Goal: Information Seeking & Learning: Learn about a topic

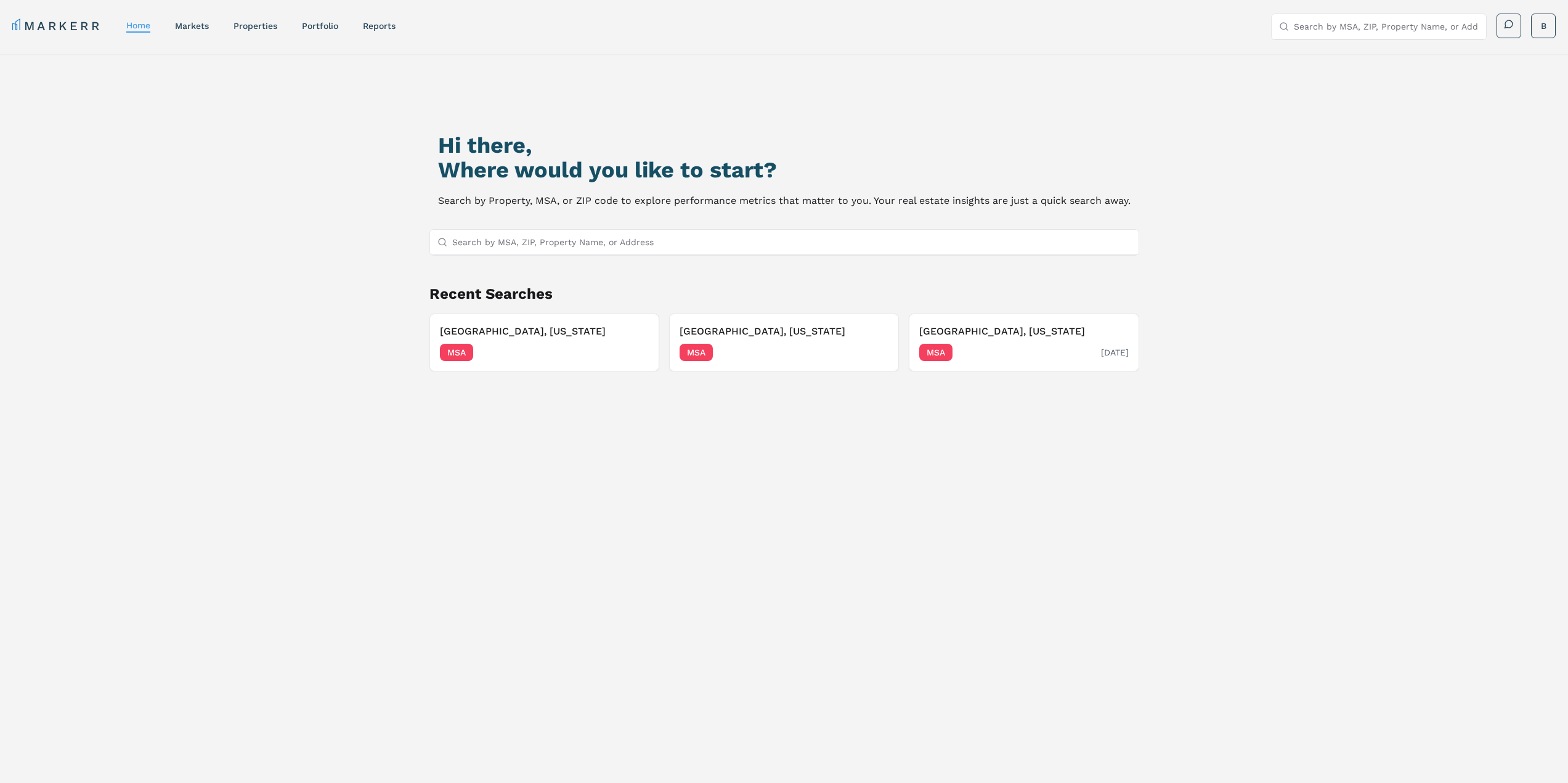
click at [984, 342] on div "[GEOGRAPHIC_DATA], [US_STATE] MSA [DATE]" at bounding box center [1023, 342] width 208 height 37
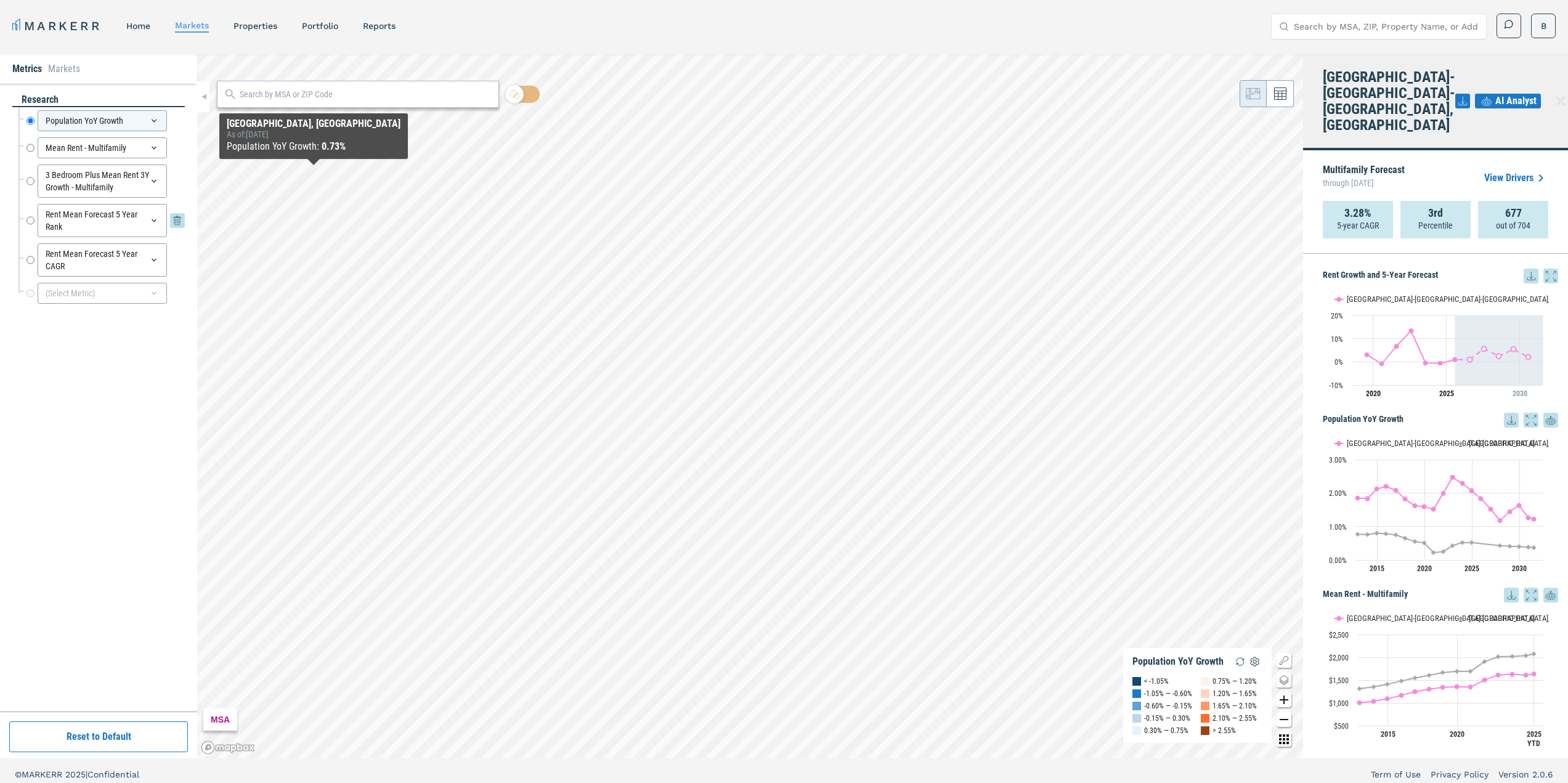
click at [29, 221] on input "Rent Mean Forecast 5 Year Rank" at bounding box center [30, 220] width 8 height 33
radio input "false"
radio input "true"
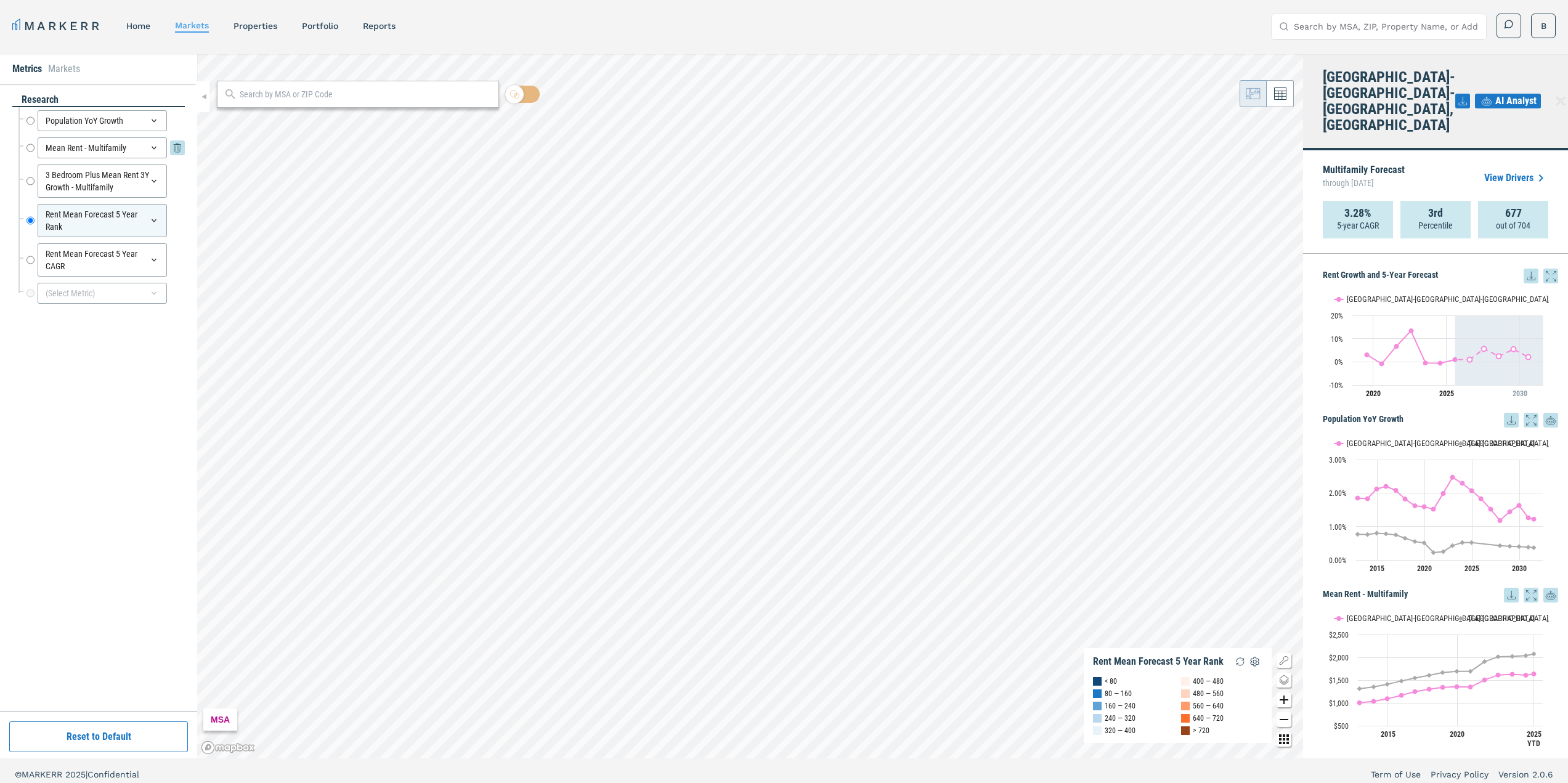
click at [155, 147] on icon at bounding box center [154, 147] width 5 height 3
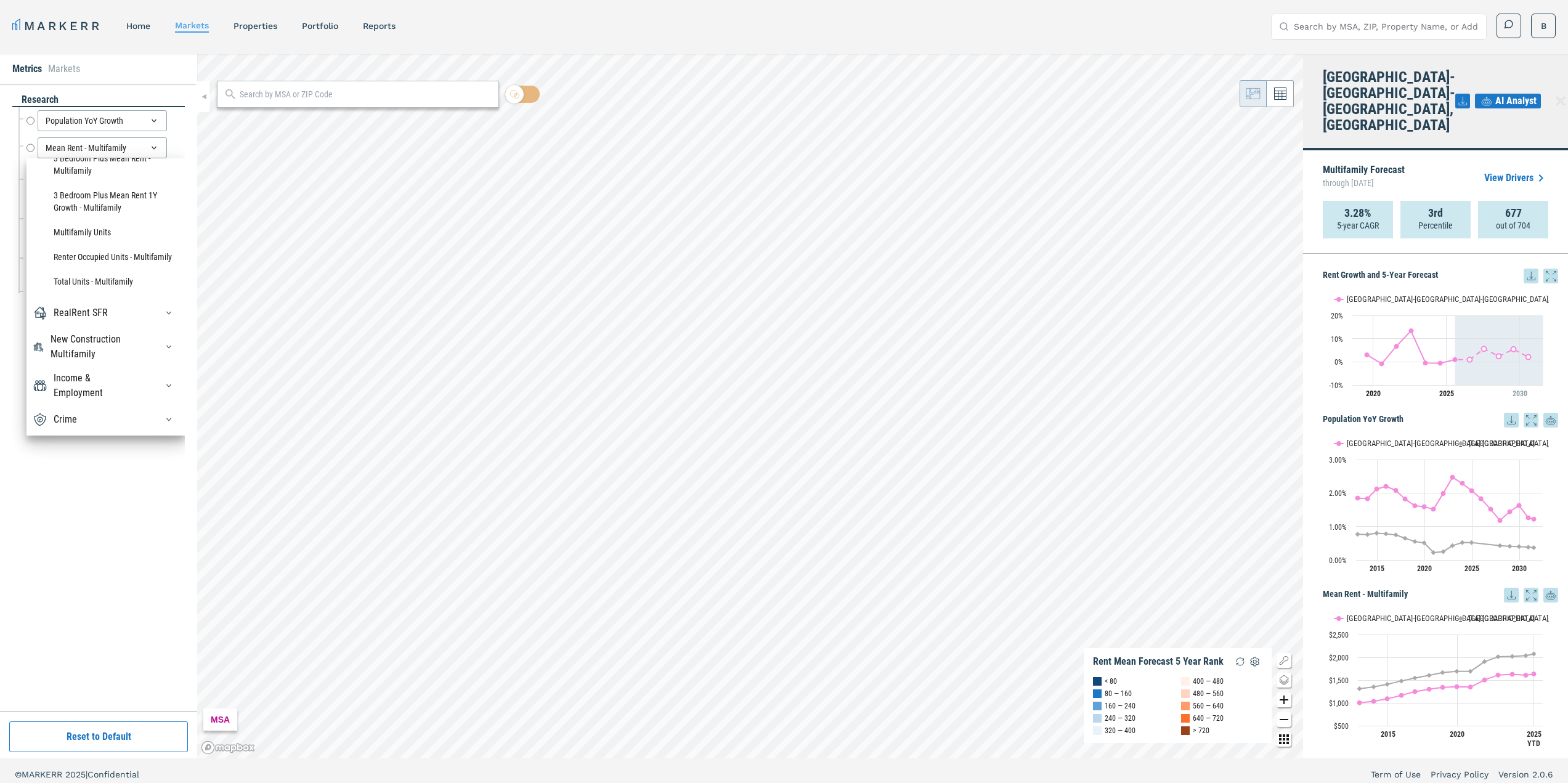
scroll to position [1517, 0]
click at [87, 307] on div "RealRent SFR" at bounding box center [80, 313] width 54 height 15
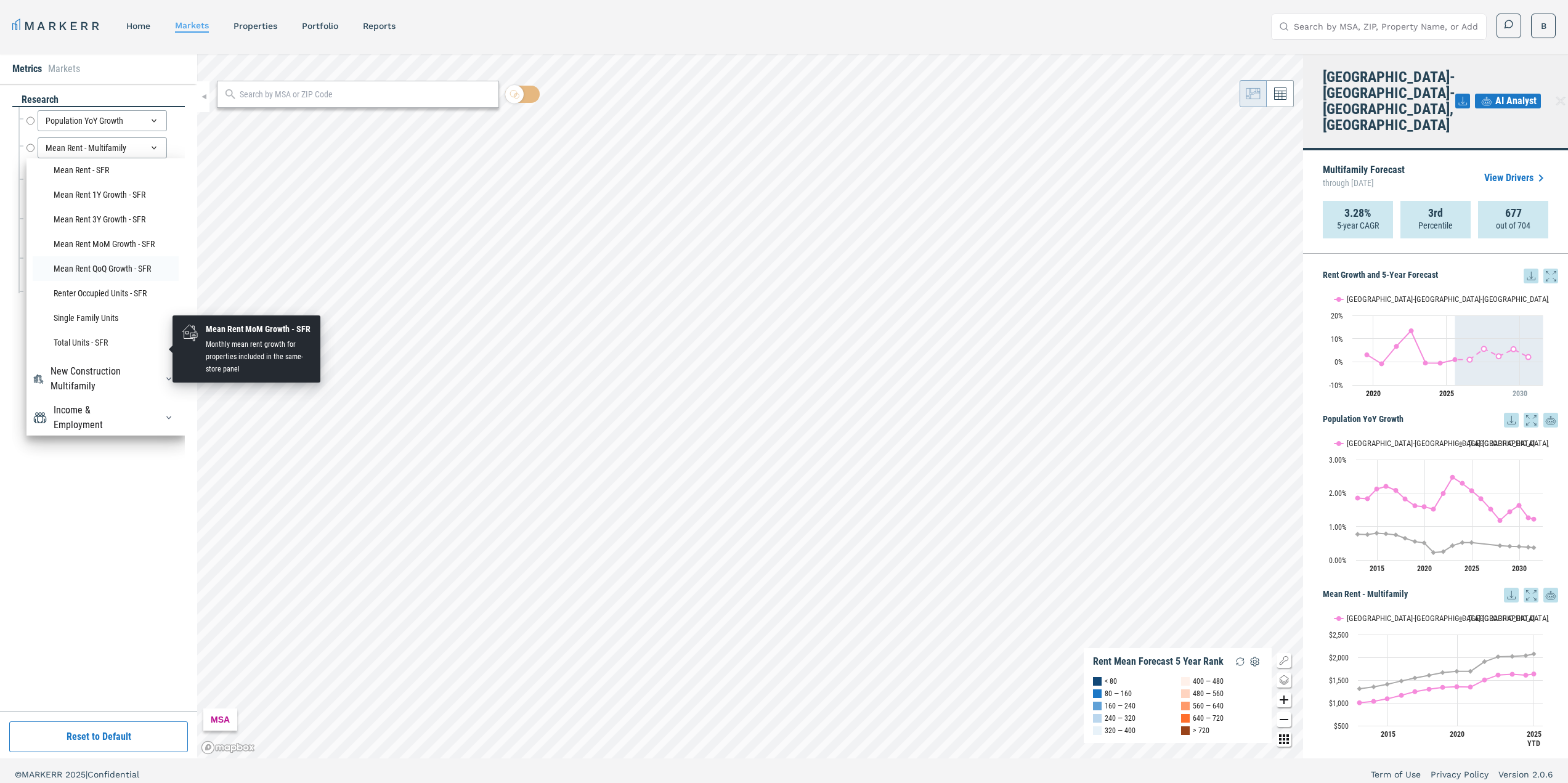
scroll to position [2318, 0]
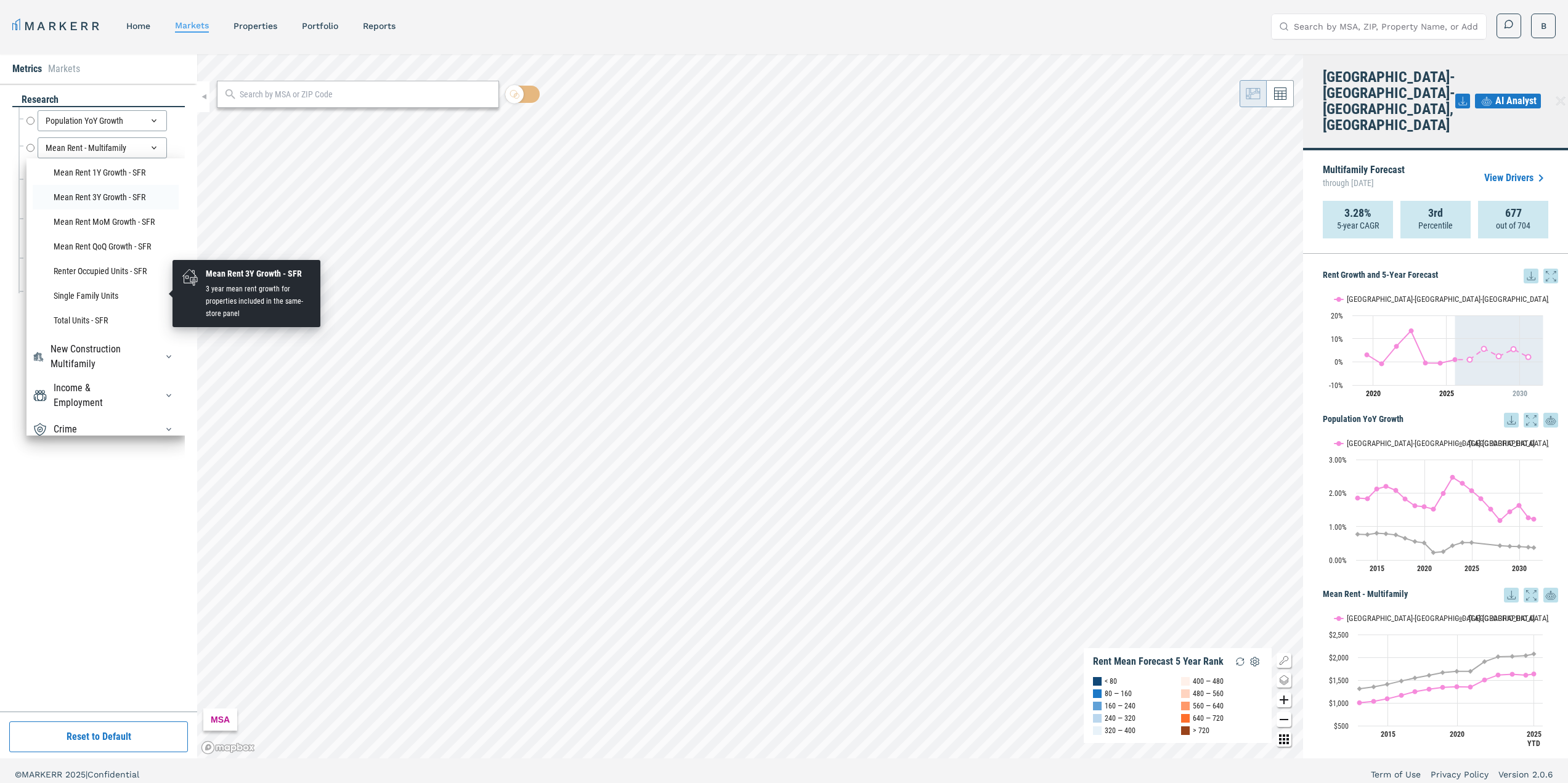
click at [90, 209] on li "Mean Rent 3Y Growth - SFR" at bounding box center [106, 197] width 146 height 25
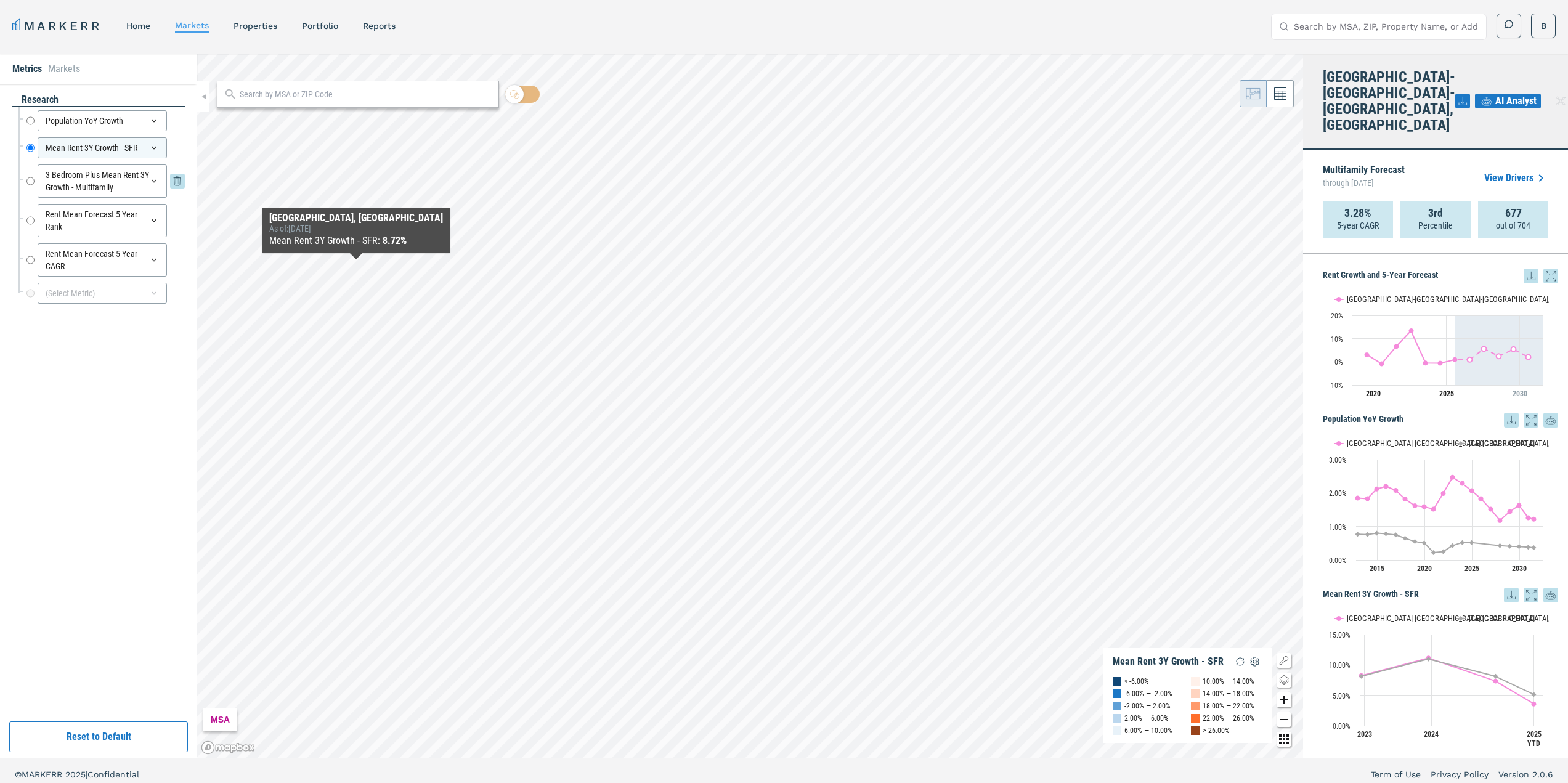
click at [153, 179] on icon at bounding box center [154, 181] width 10 height 10
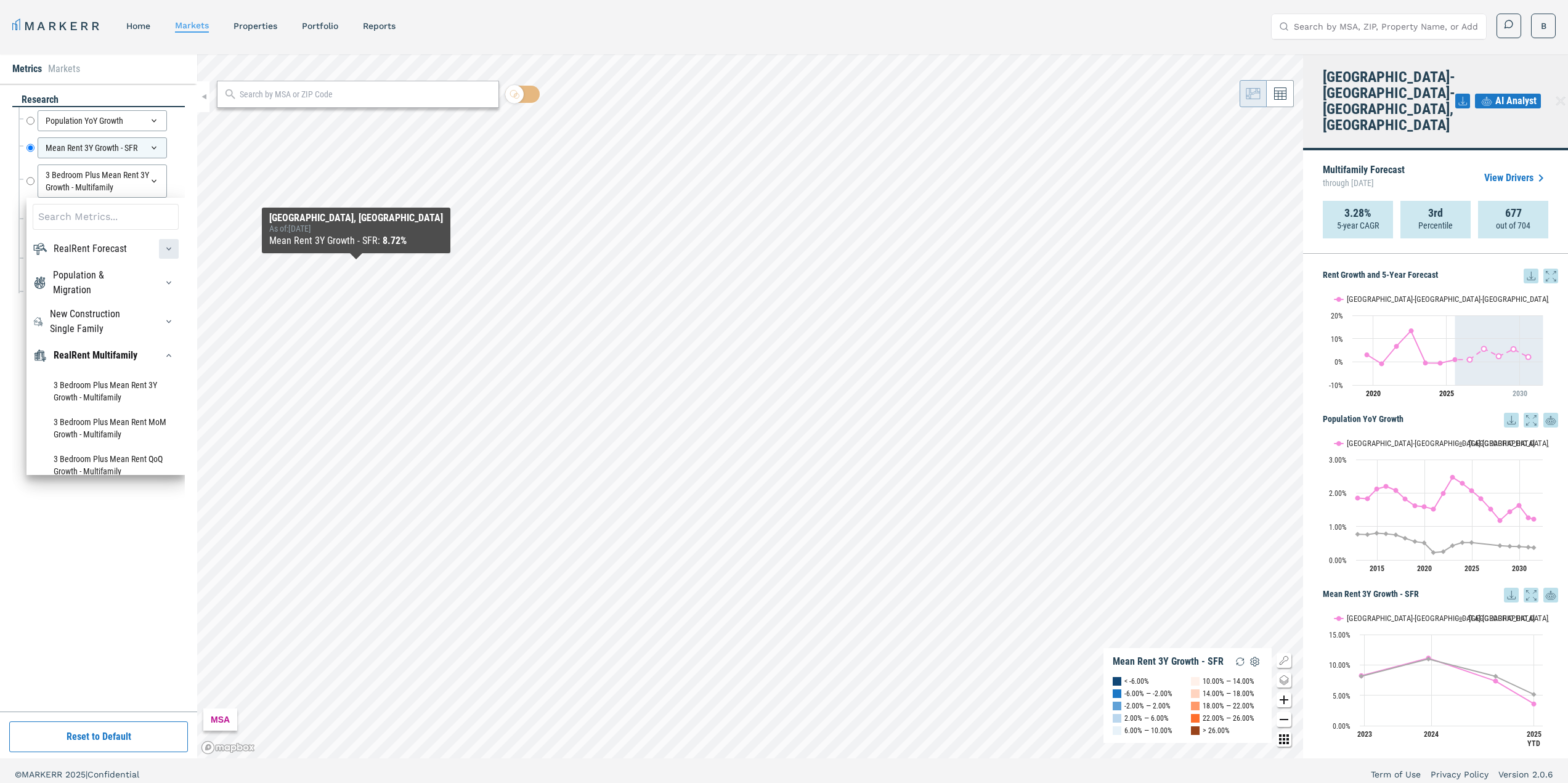
click at [164, 249] on icon "button" at bounding box center [168, 249] width 10 height 10
click at [164, 318] on icon "button" at bounding box center [168, 321] width 10 height 10
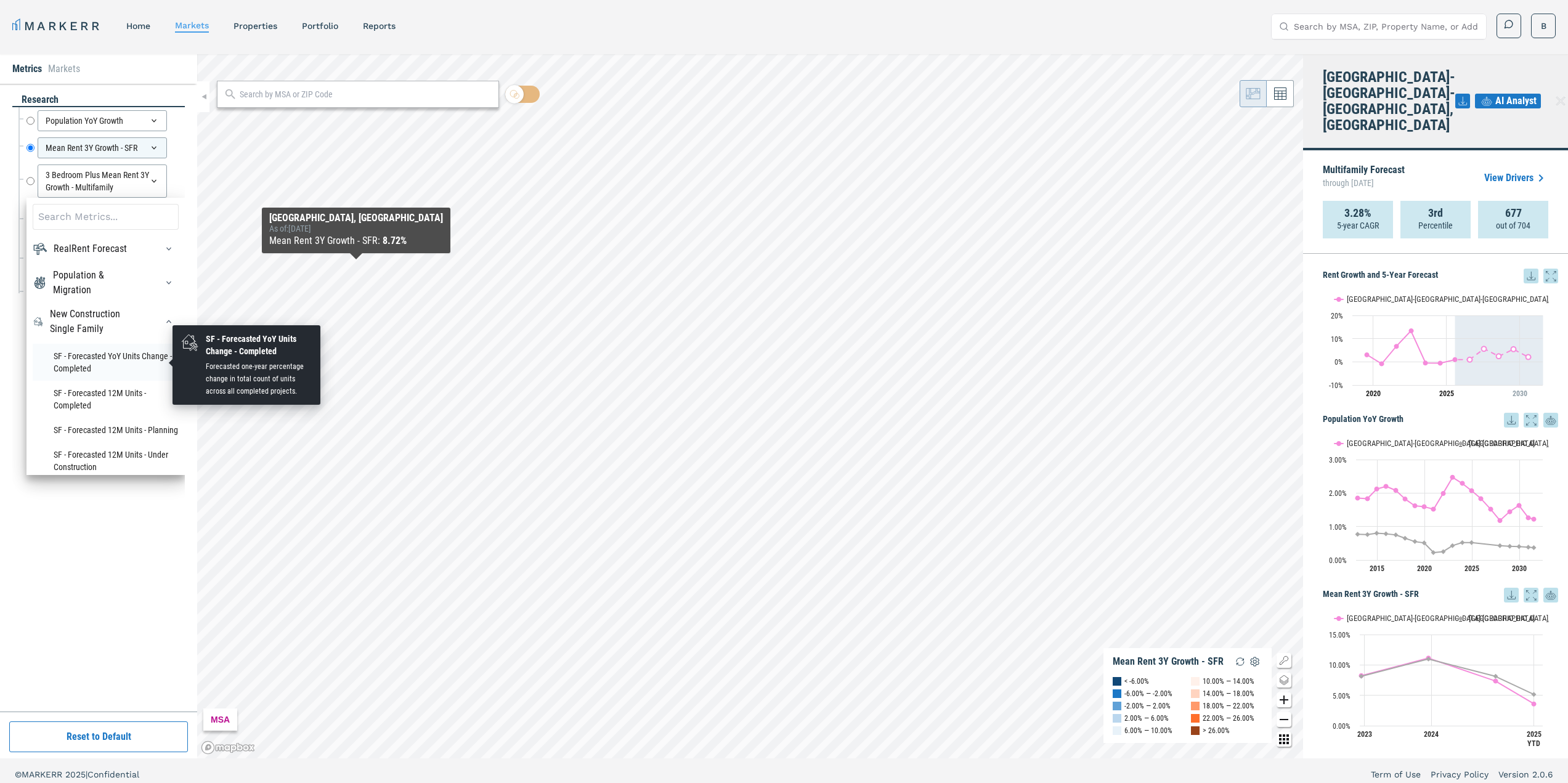
click at [91, 362] on li "SF - Forecasted YoY Units Change - Completed" at bounding box center [106, 362] width 146 height 37
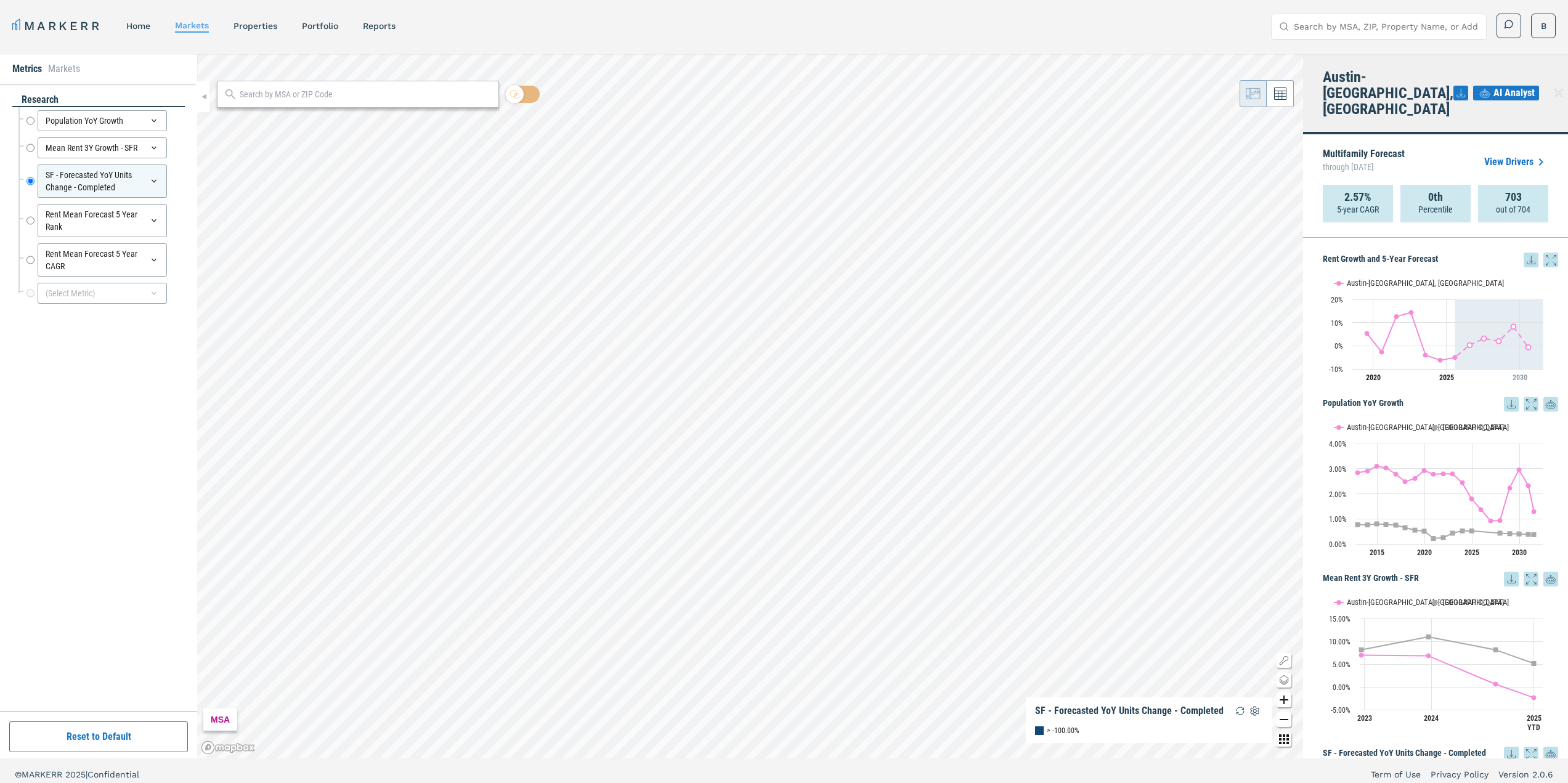
click at [1512, 86] on span "AI Analyst" at bounding box center [1513, 93] width 41 height 15
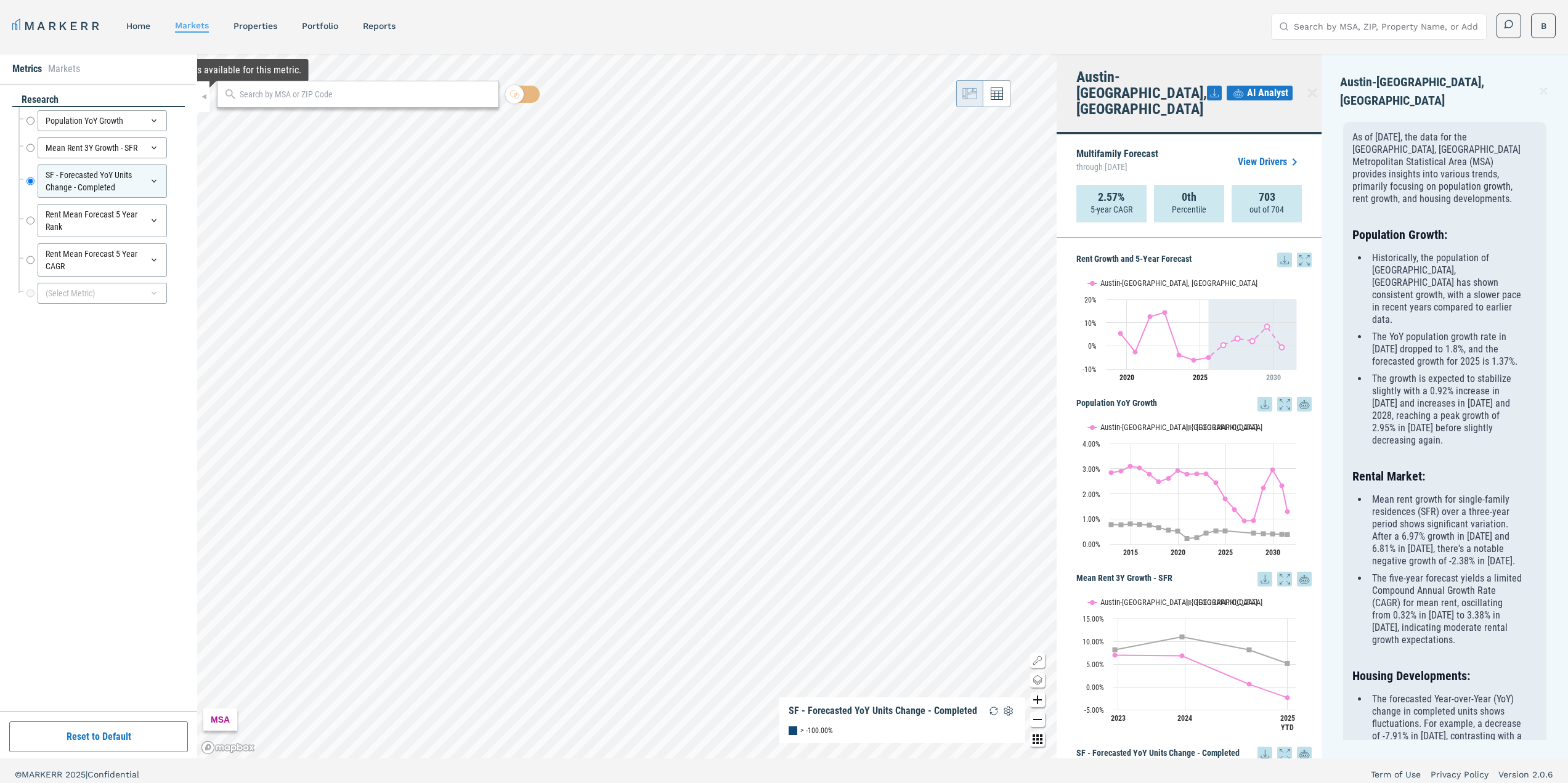
click at [69, 65] on li "Markets" at bounding box center [64, 69] width 32 height 15
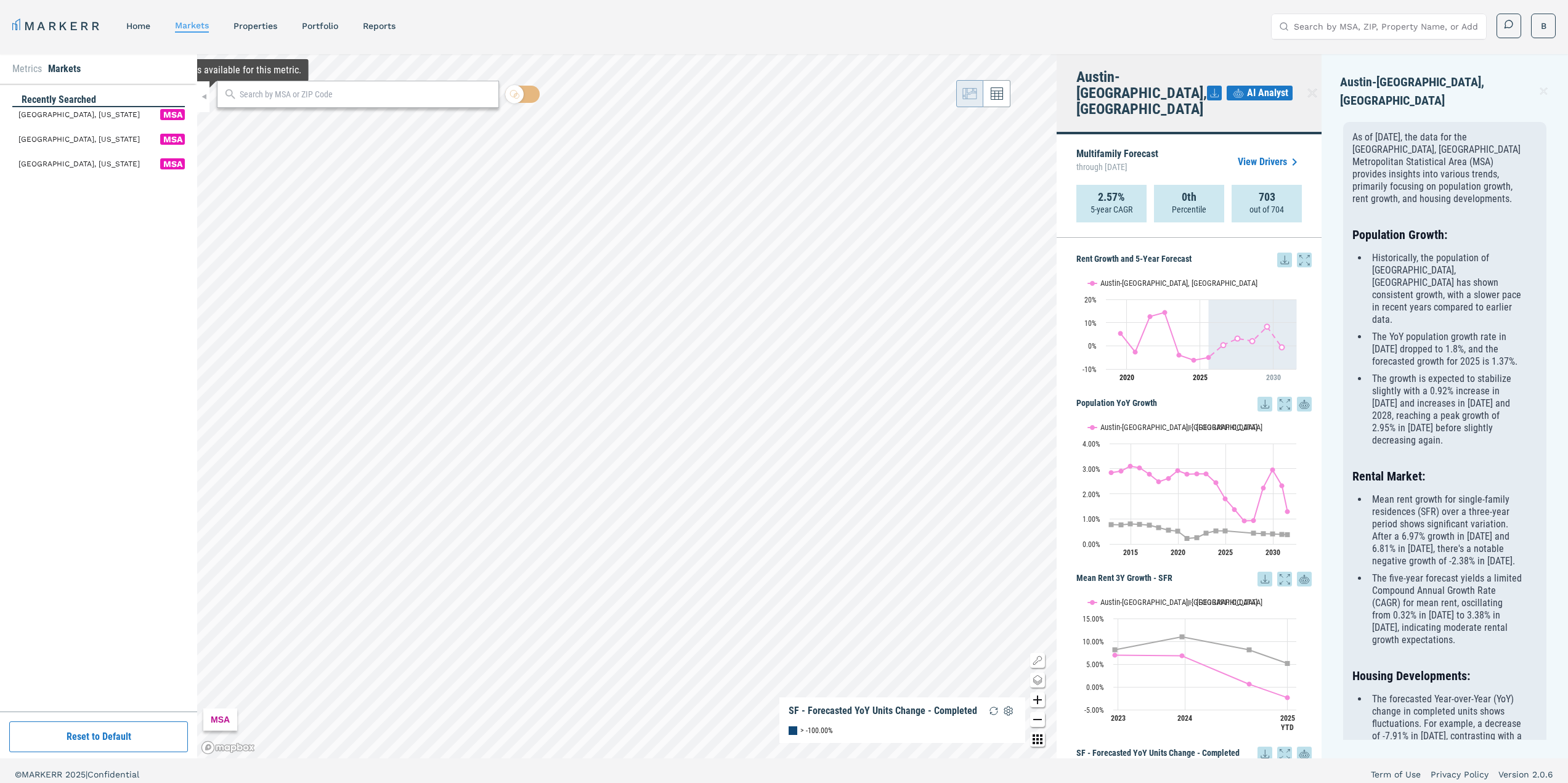
click at [291, 91] on input "text" at bounding box center [366, 94] width 253 height 13
click at [321, 100] on input "text" at bounding box center [366, 94] width 253 height 13
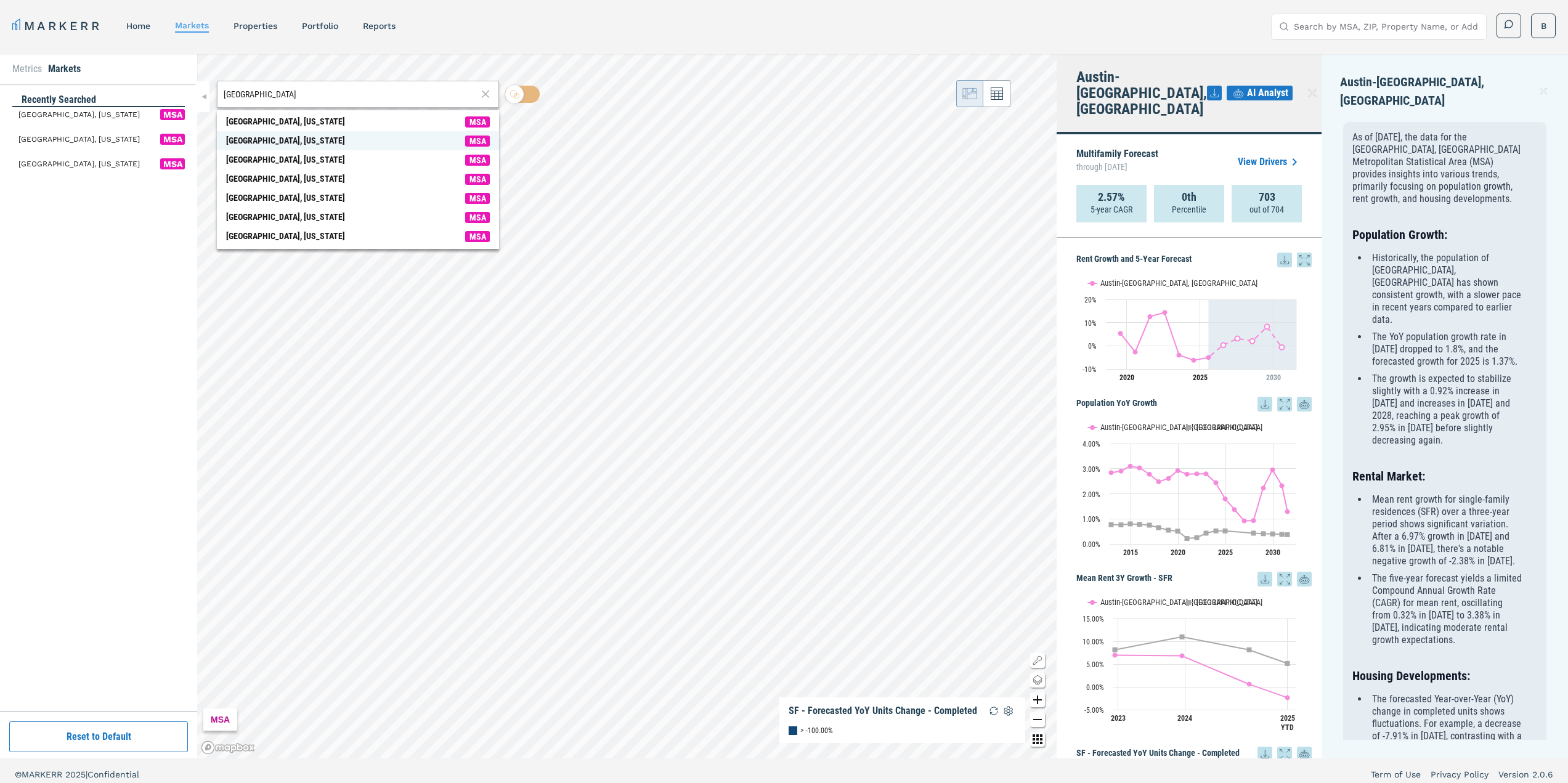
type input "[GEOGRAPHIC_DATA]"
click at [275, 135] on div "[GEOGRAPHIC_DATA], [US_STATE]" at bounding box center [285, 141] width 119 height 13
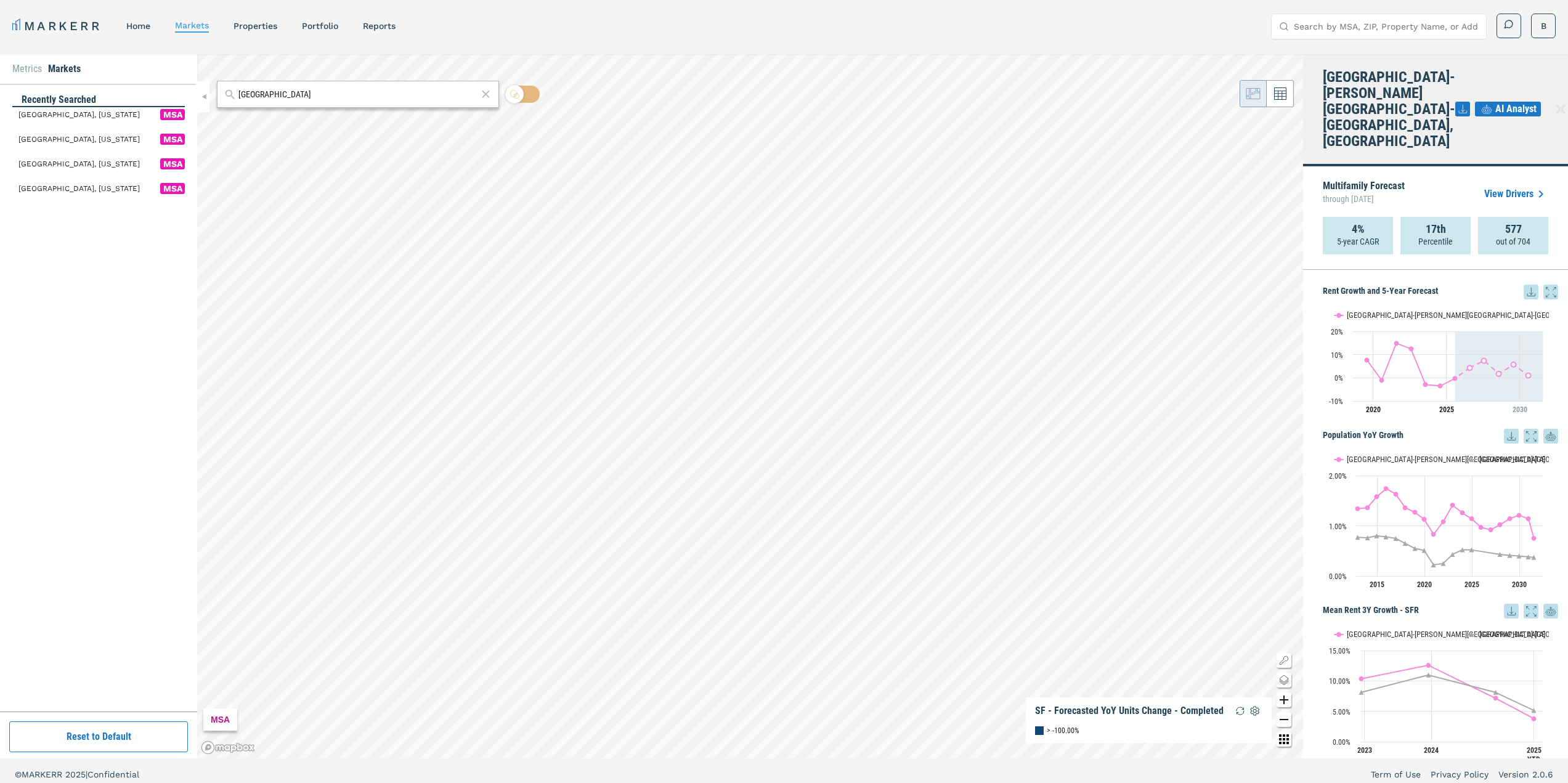
click at [19, 70] on li "Metrics" at bounding box center [27, 69] width 29 height 15
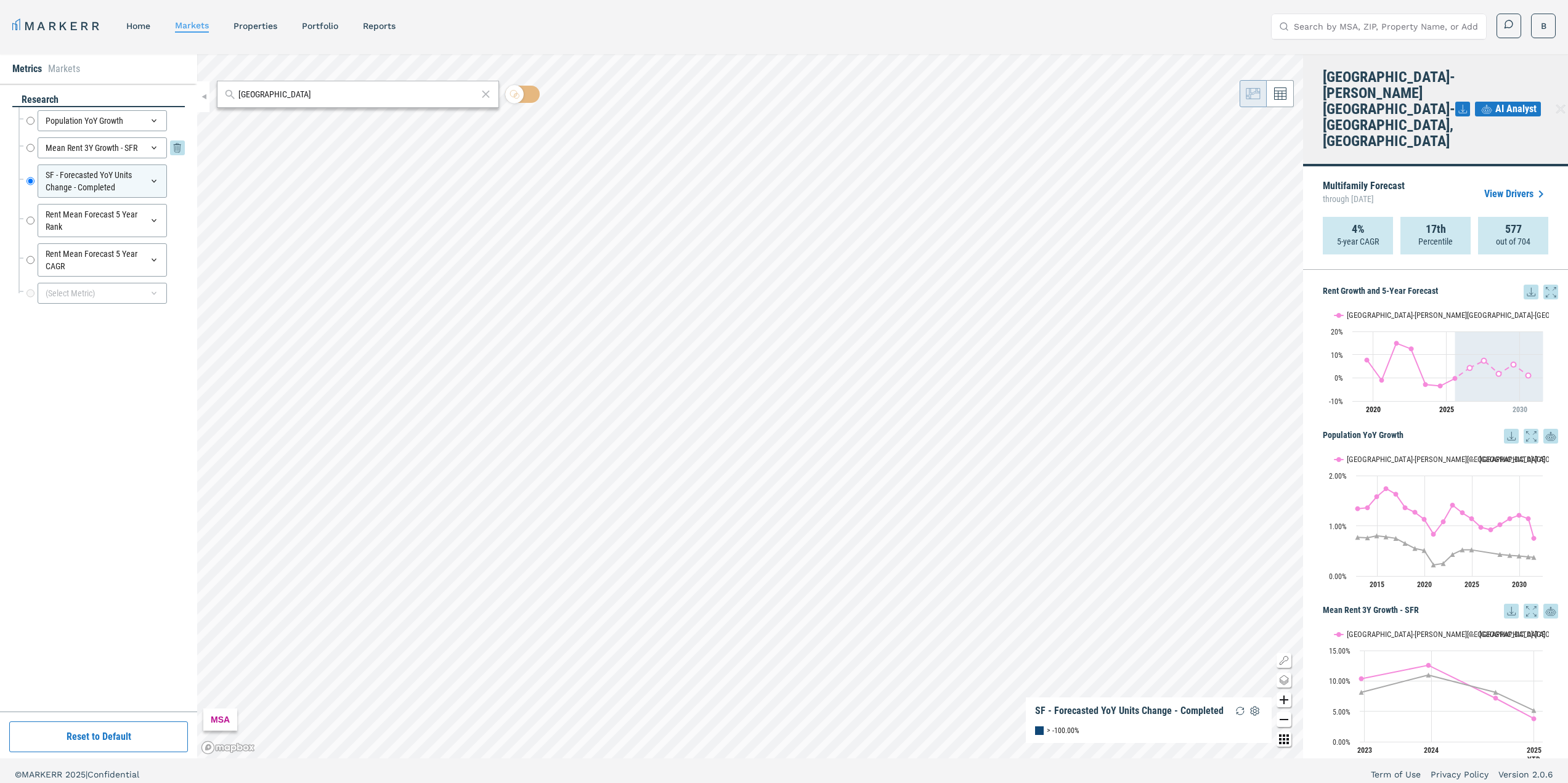
click at [27, 146] on input "Mean Rent 3Y Growth - SFR" at bounding box center [30, 147] width 8 height 21
click at [1506, 102] on span "AI Analyst" at bounding box center [1515, 109] width 41 height 15
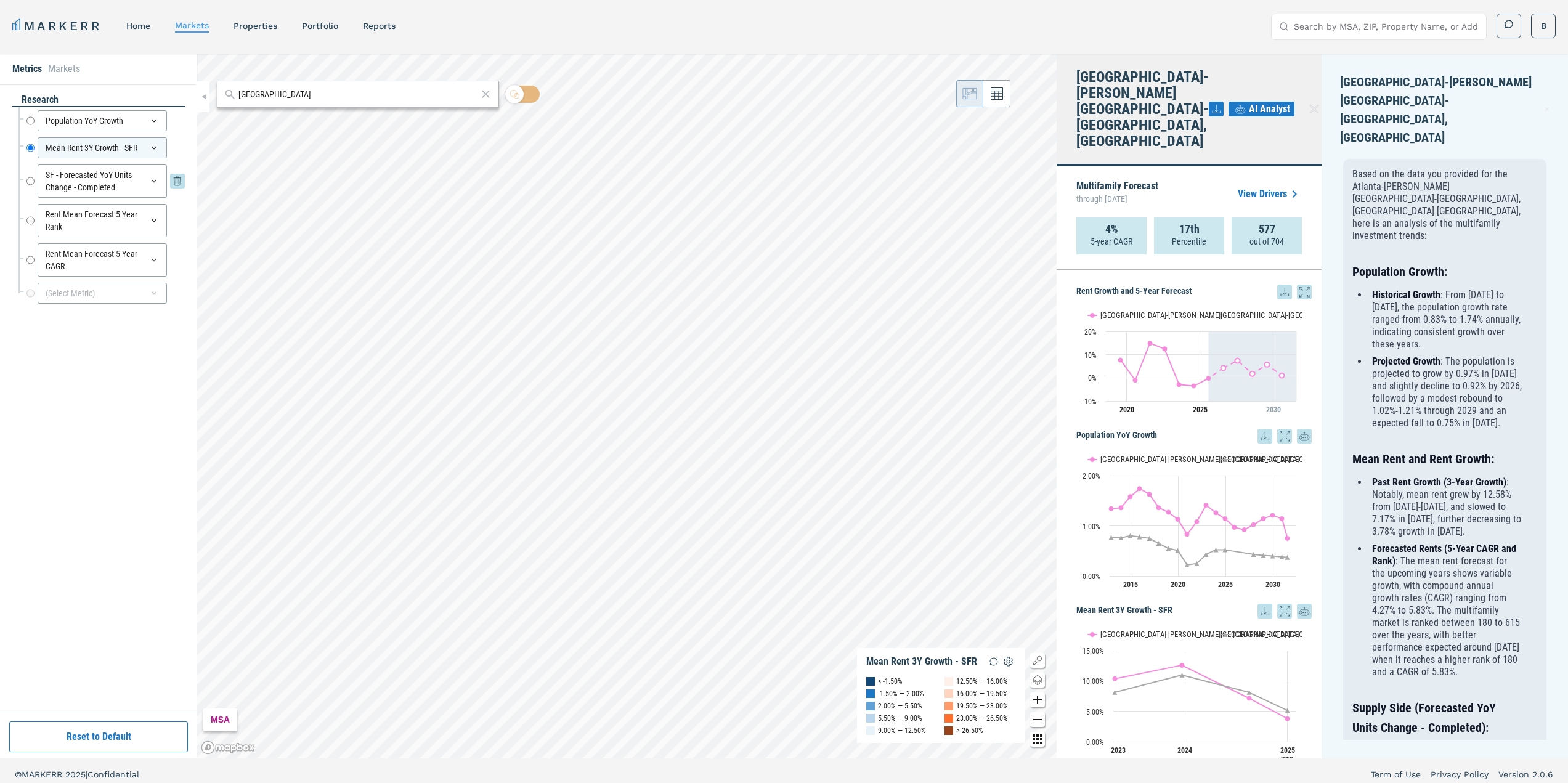
click at [29, 182] on input "SF - Forecasted YoY Units Change - Completed" at bounding box center [30, 181] width 8 height 33
radio input "false"
click at [31, 219] on input "Rent Mean Forecast 5 Year Rank" at bounding box center [30, 220] width 8 height 33
radio input "false"
radio input "true"
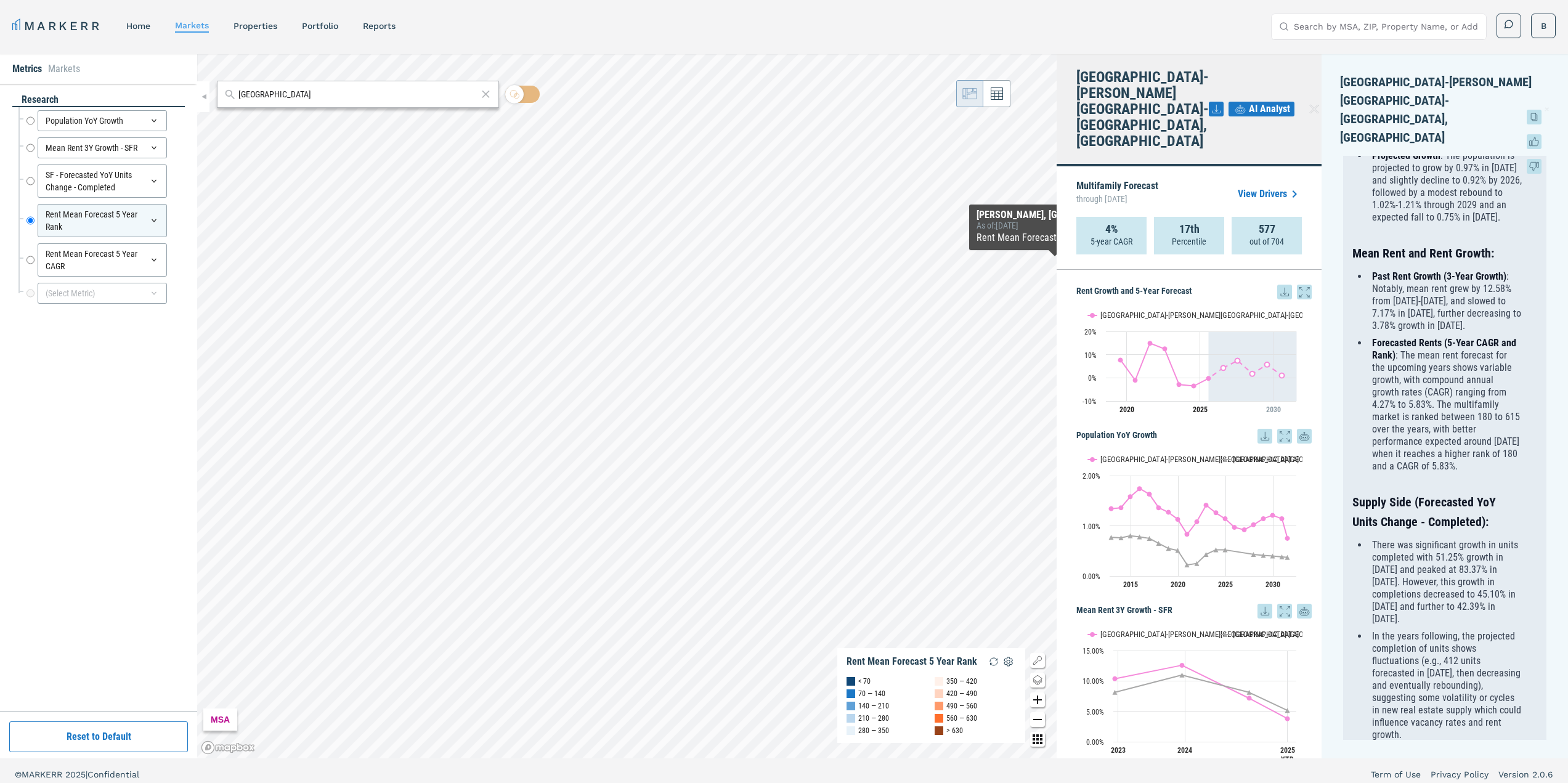
scroll to position [171, 0]
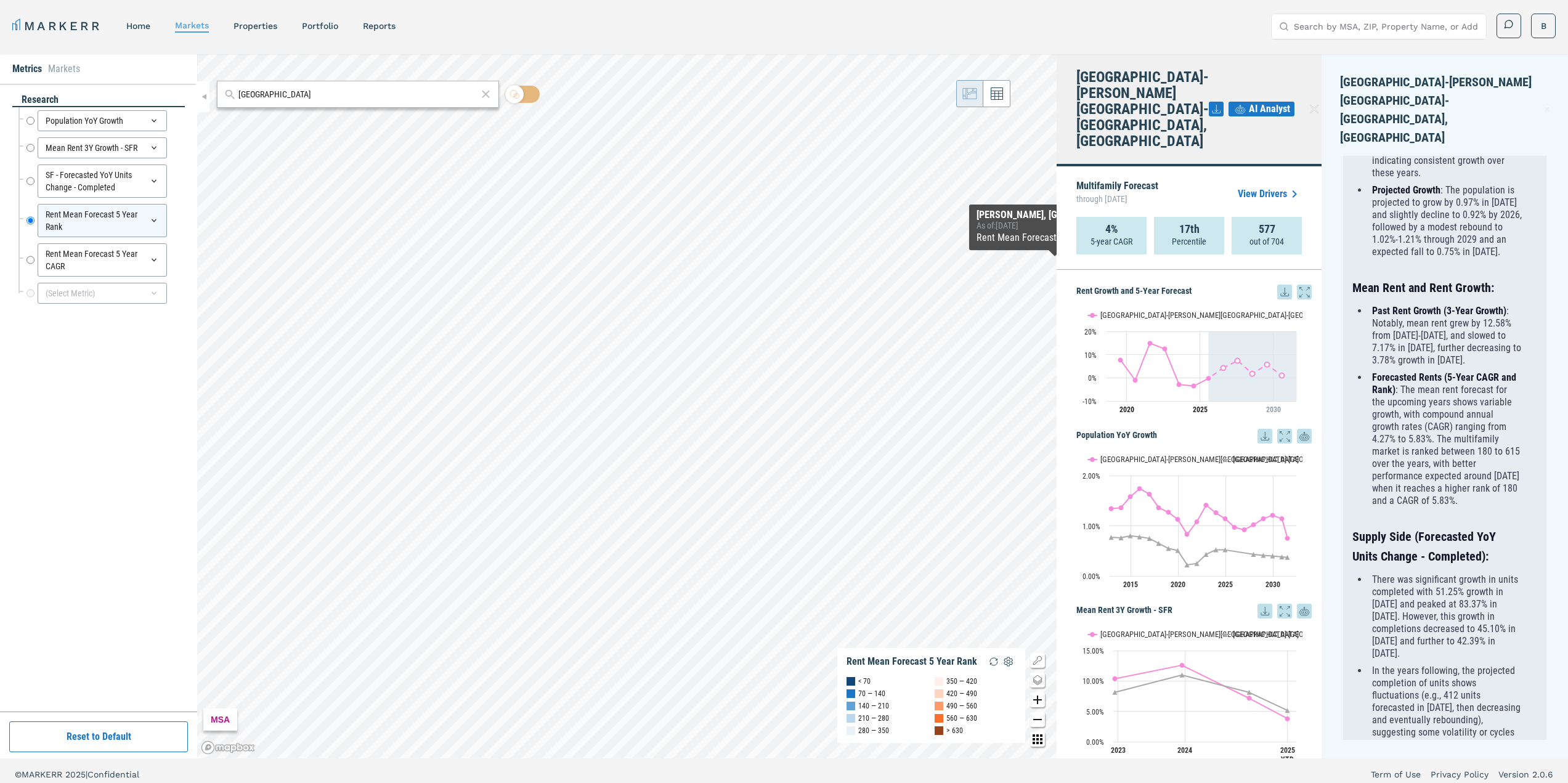
click at [1179, 223] on strong "17th" at bounding box center [1189, 229] width 20 height 12
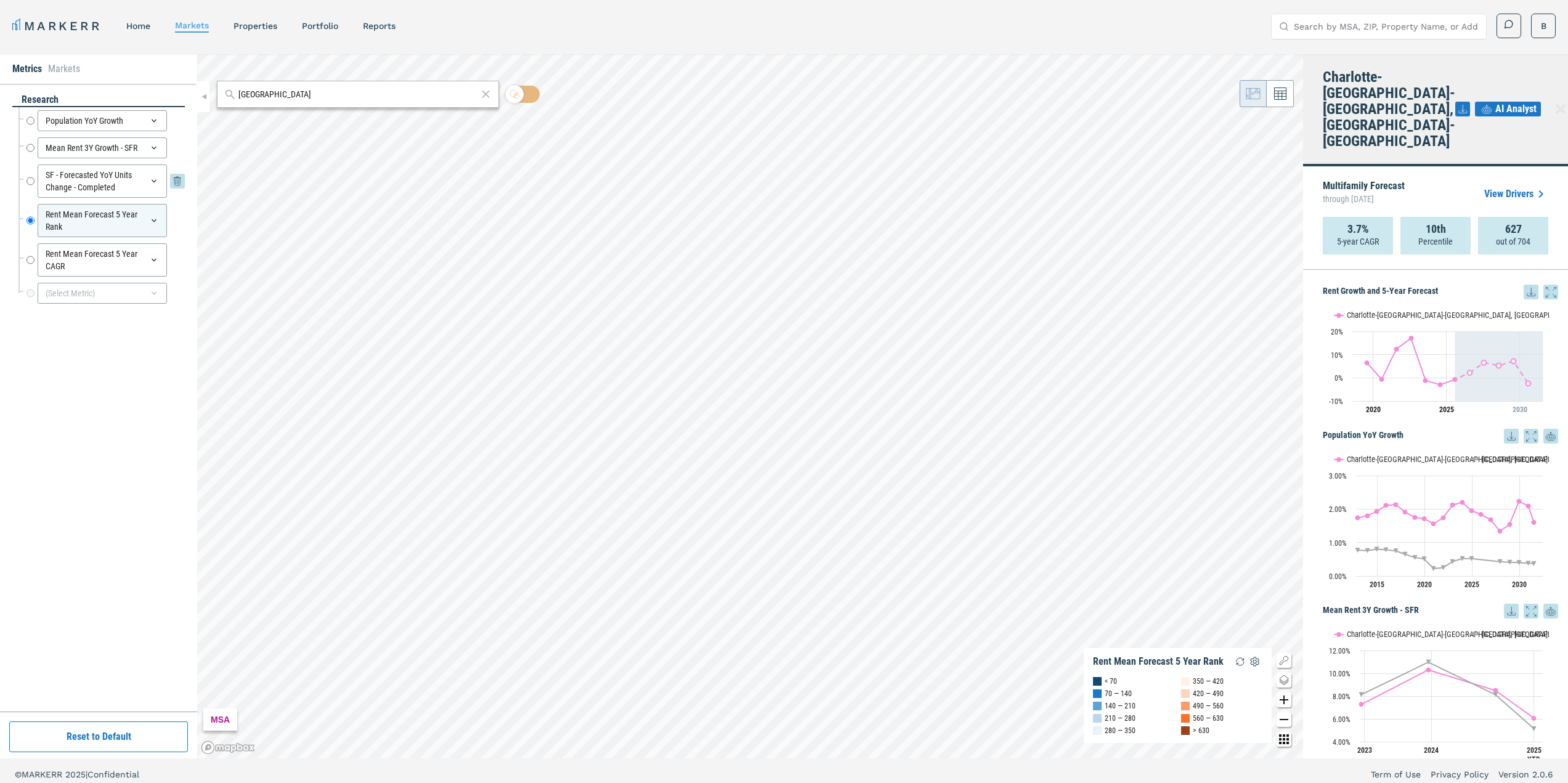
click at [30, 180] on input "SF - Forecasted YoY Units Change - Completed" at bounding box center [30, 181] width 8 height 33
radio input "true"
click at [155, 181] on icon at bounding box center [154, 181] width 5 height 3
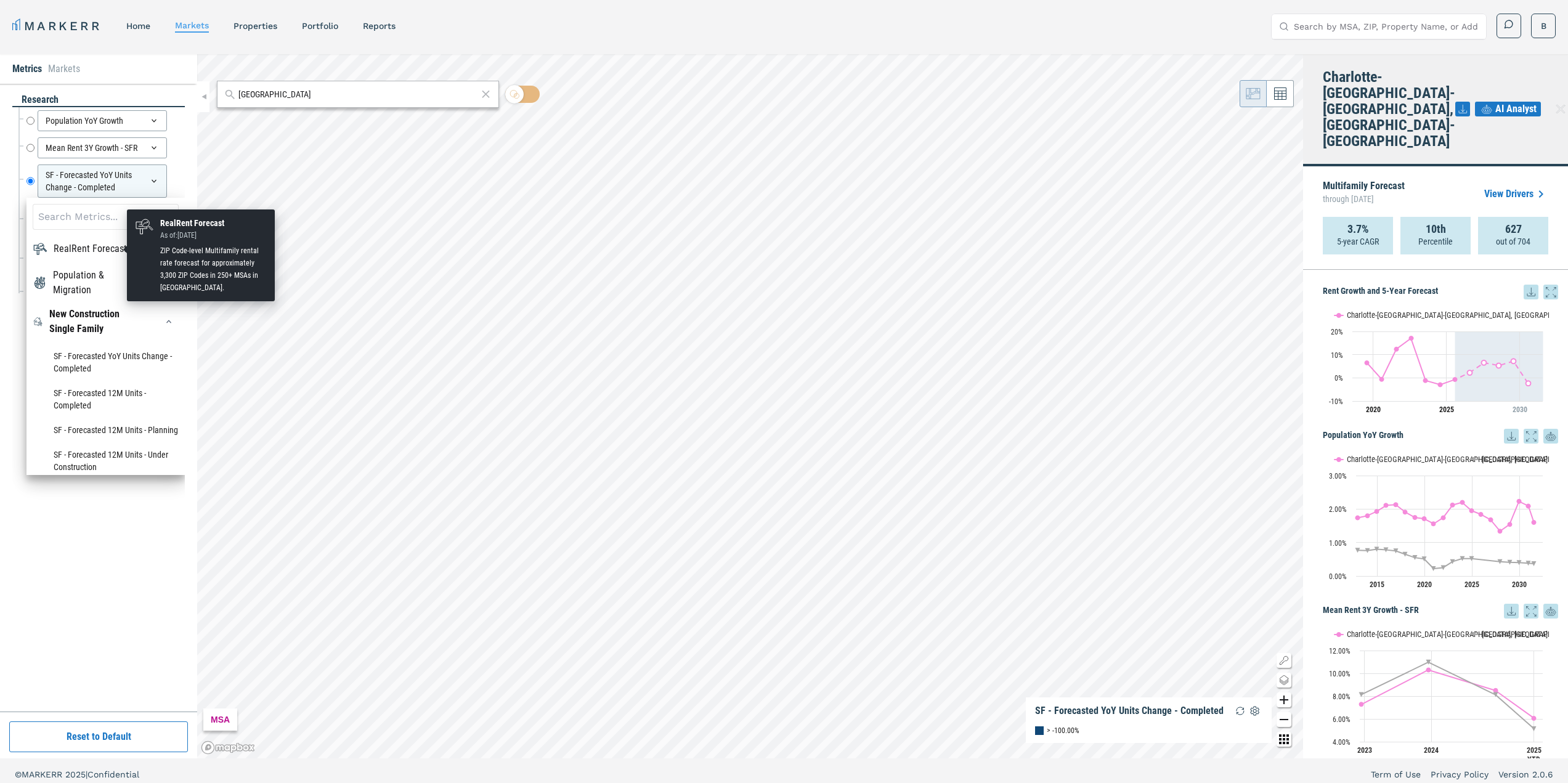
click at [109, 252] on div "RealRent Forecast" at bounding box center [91, 249] width 73 height 15
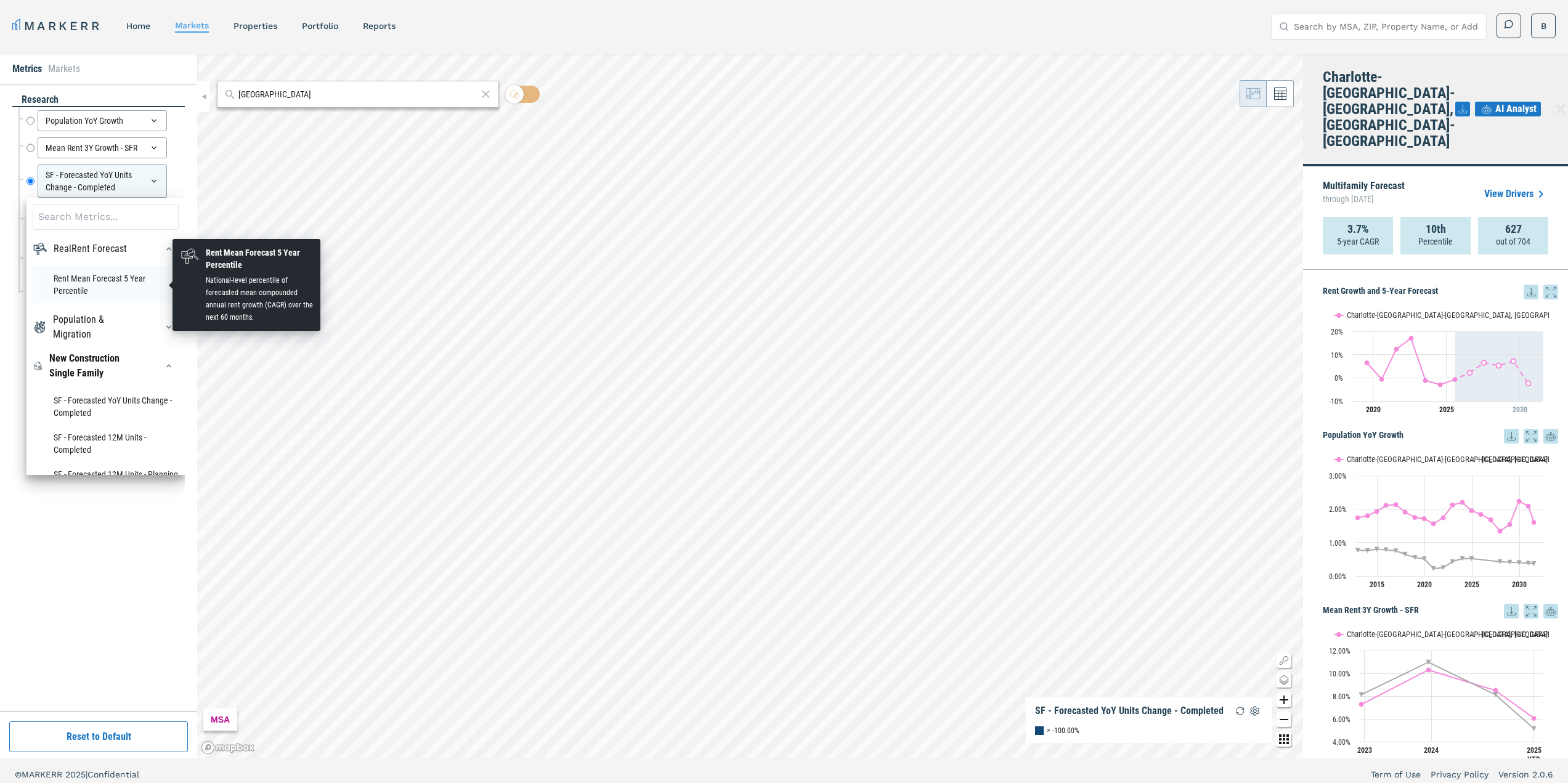
click at [86, 286] on li "Rent Mean Forecast 5 Year Percentile" at bounding box center [106, 284] width 146 height 37
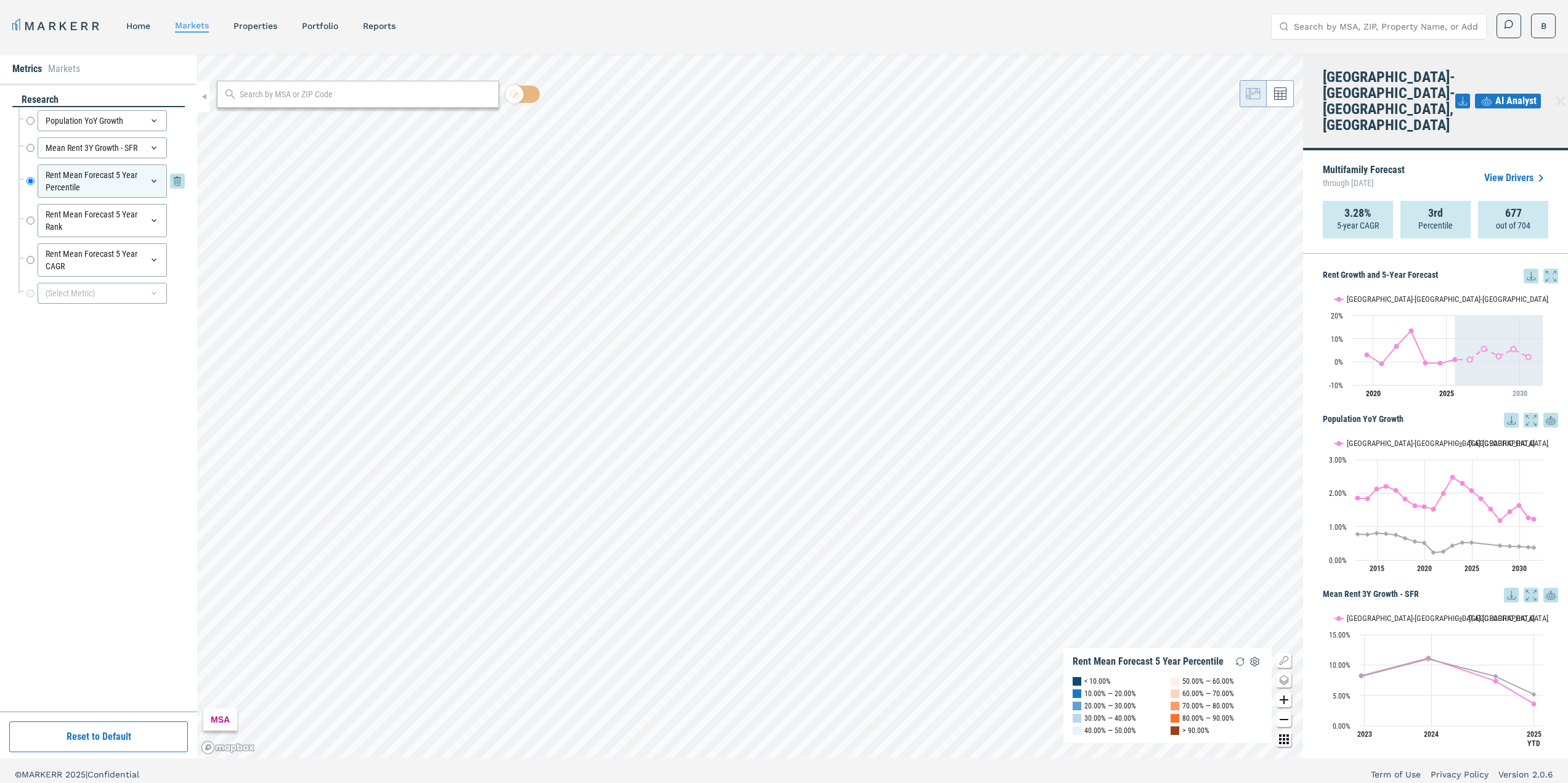
click at [152, 179] on icon at bounding box center [154, 181] width 10 height 10
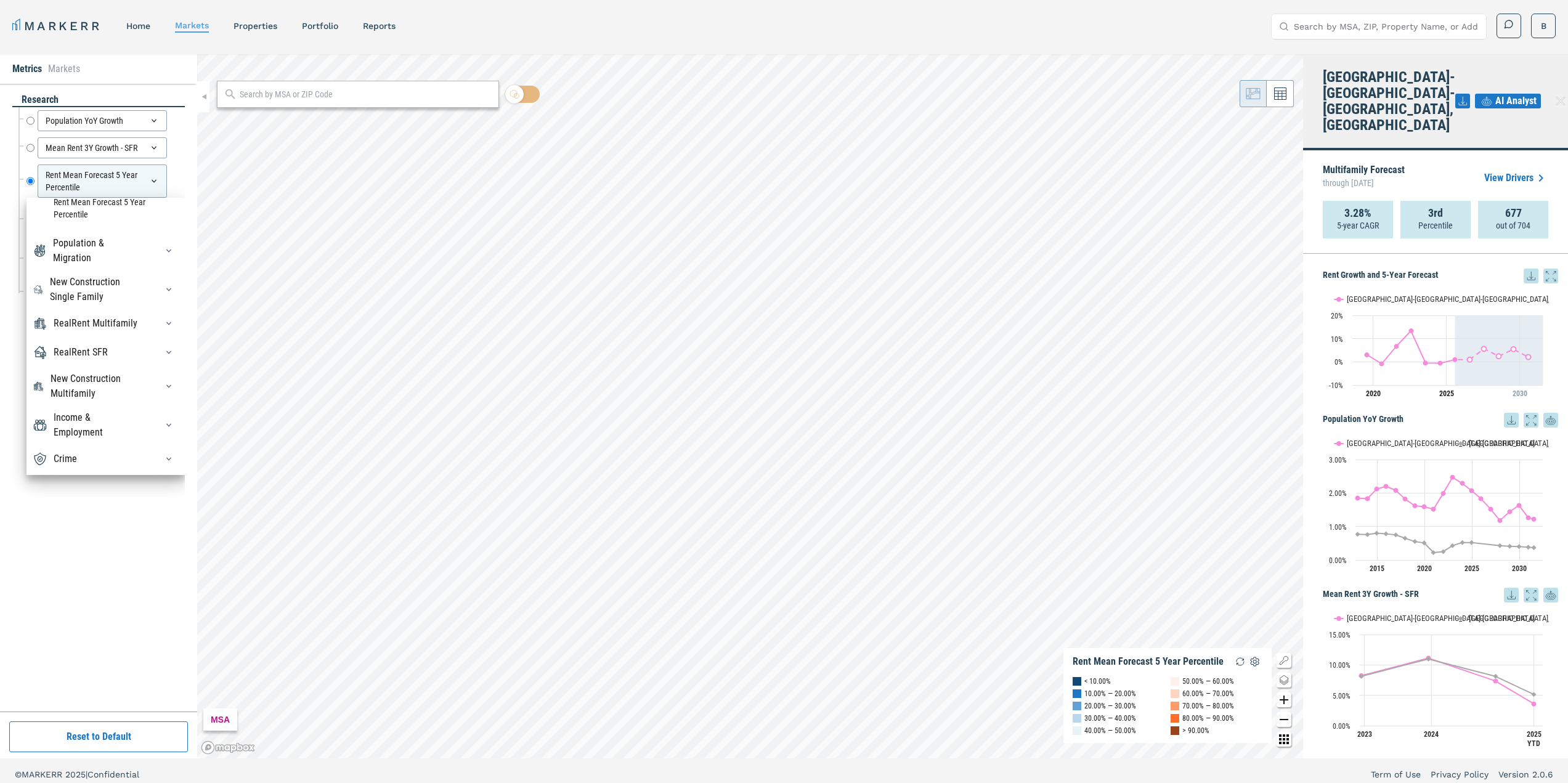
scroll to position [86, 0]
click at [73, 353] on div "RealRent SFR" at bounding box center [80, 352] width 54 height 15
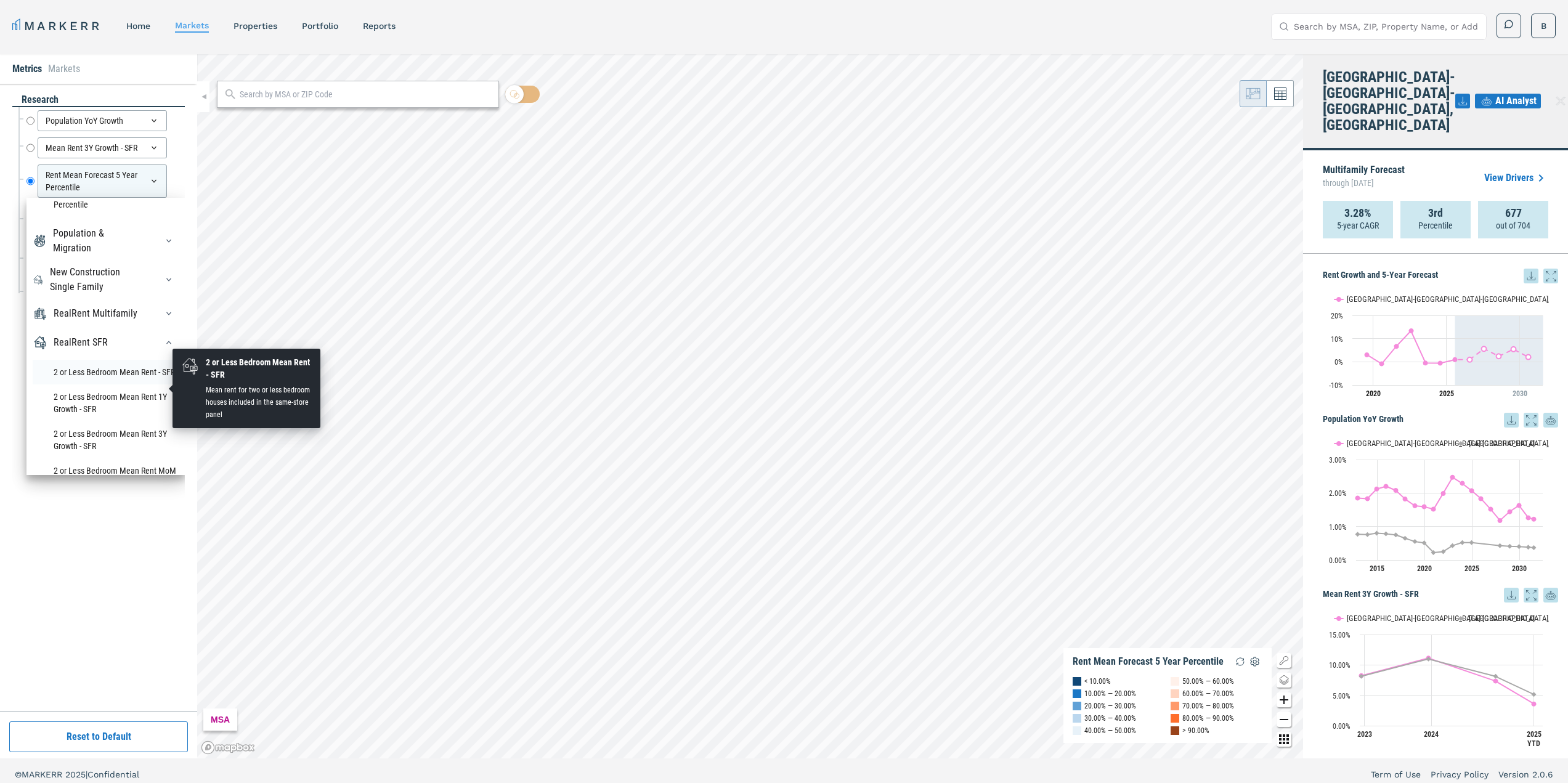
click at [77, 384] on li "2 or Less Bedroom Mean Rent - SFR" at bounding box center [106, 372] width 146 height 25
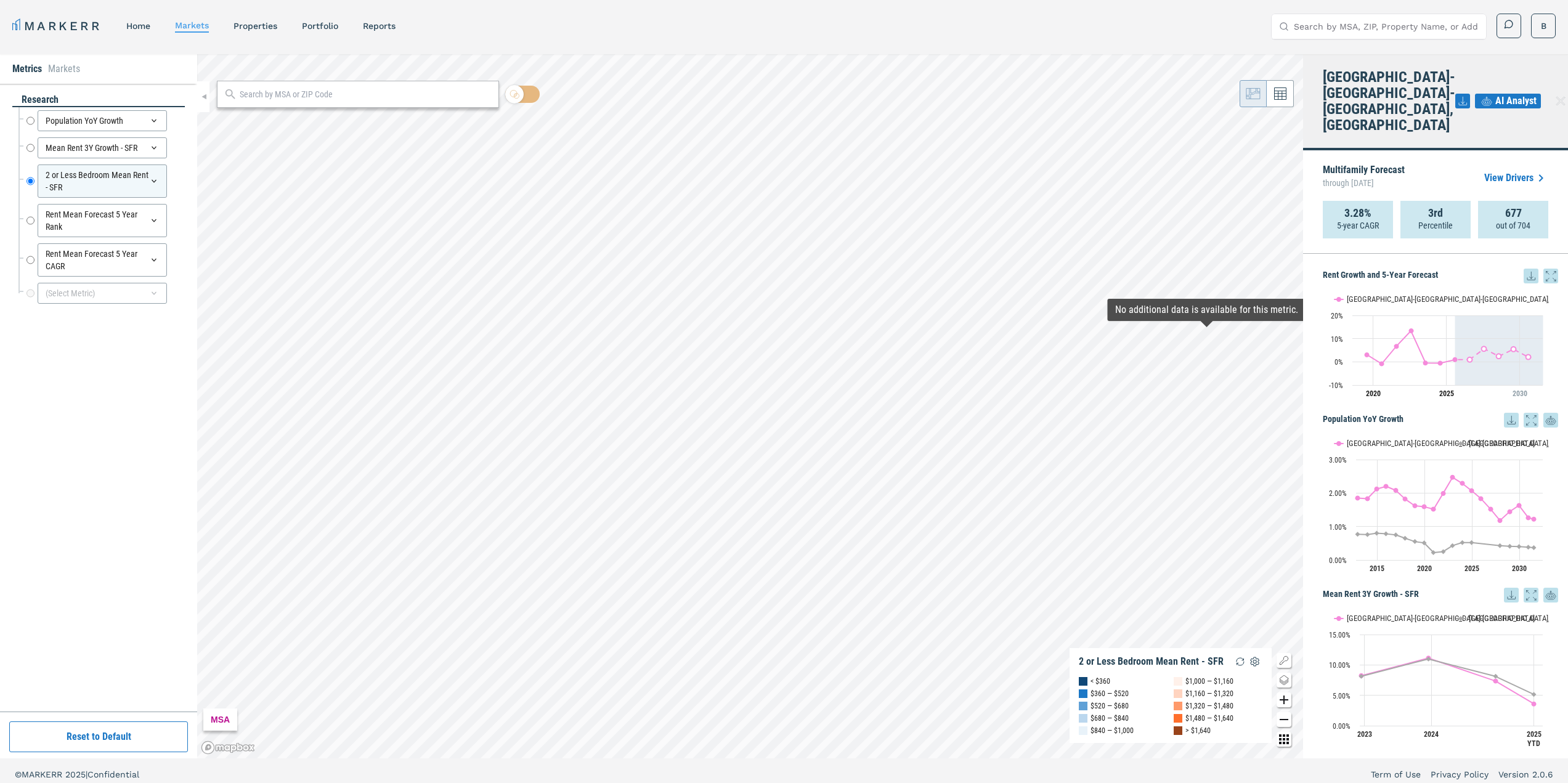
click at [1508, 93] on span "AI Analyst" at bounding box center [1515, 101] width 41 height 15
